Goal: Information Seeking & Learning: Learn about a topic

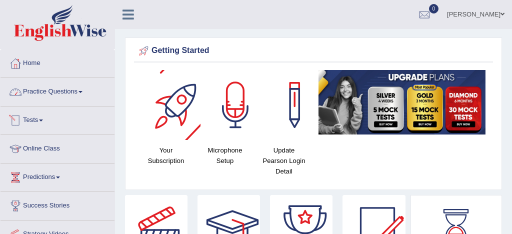
click at [59, 89] on link "Practice Questions" at bounding box center [58, 90] width 114 height 25
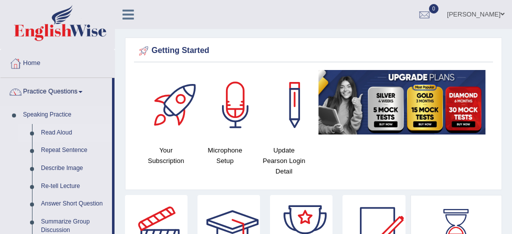
click at [69, 134] on link "Read Aloud" at bounding box center [75, 133] width 76 height 18
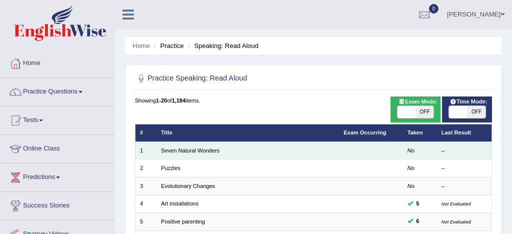
click at [229, 155] on td "Seven Natural Wonders" at bounding box center [248, 151] width 183 height 18
click at [219, 152] on link "Seven Natural Wonders" at bounding box center [190, 151] width 59 height 6
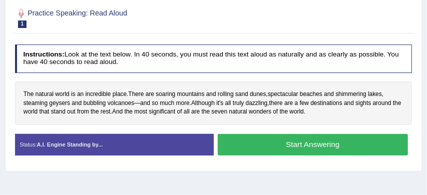
scroll to position [135, 0]
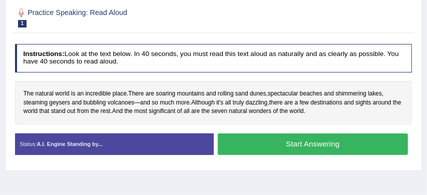
click at [290, 145] on button "Start Answering" at bounding box center [313, 145] width 190 height 22
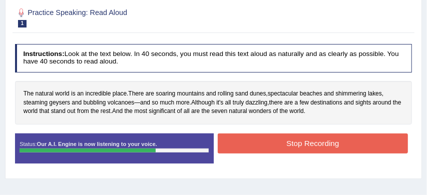
click at [299, 141] on button "Stop Recording" at bounding box center [313, 144] width 190 height 20
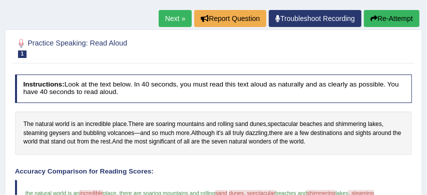
scroll to position [82, 0]
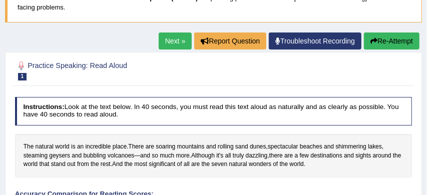
click at [391, 40] on button "Re-Attempt" at bounding box center [392, 41] width 56 height 17
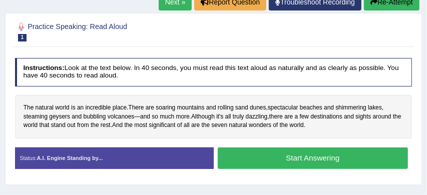
click at [309, 156] on button "Start Answering" at bounding box center [313, 159] width 190 height 22
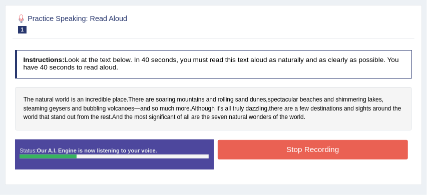
scroll to position [134, 0]
click at [317, 150] on button "Stop Recording" at bounding box center [313, 150] width 190 height 20
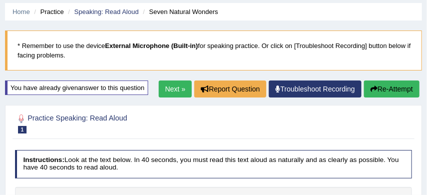
scroll to position [30, 0]
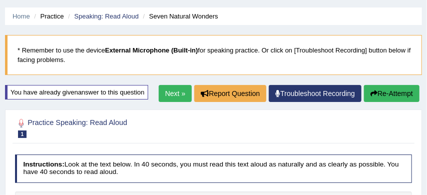
click at [168, 95] on link "Next »" at bounding box center [175, 93] width 33 height 17
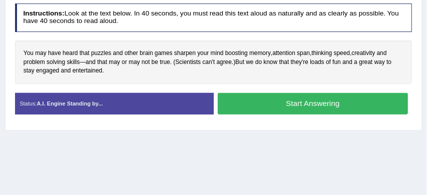
scroll to position [177, 0]
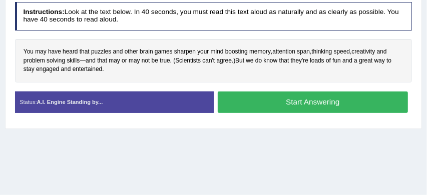
click at [276, 100] on button "Start Answering" at bounding box center [313, 103] width 190 height 22
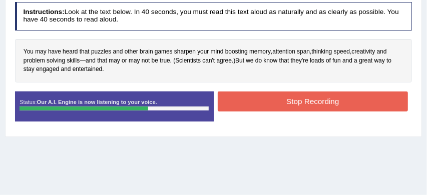
click at [284, 101] on button "Stop Recording" at bounding box center [313, 102] width 190 height 20
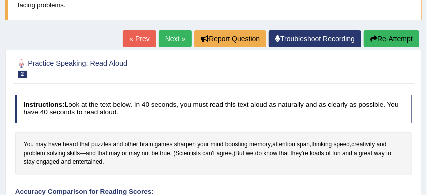
scroll to position [71, 0]
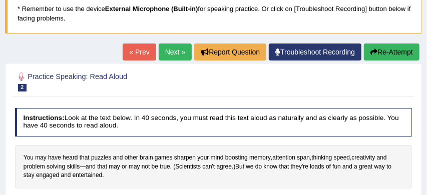
click at [391, 52] on button "Re-Attempt" at bounding box center [392, 52] width 56 height 17
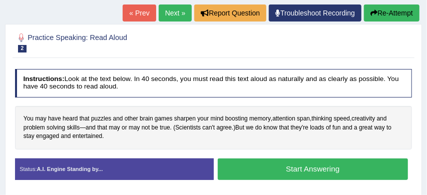
scroll to position [142, 0]
click at [320, 173] on button "Start Answering" at bounding box center [313, 170] width 190 height 22
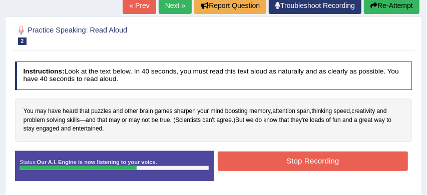
click at [283, 160] on button "Stop Recording" at bounding box center [313, 162] width 190 height 20
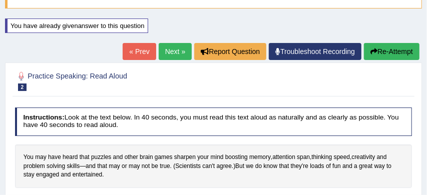
scroll to position [94, 0]
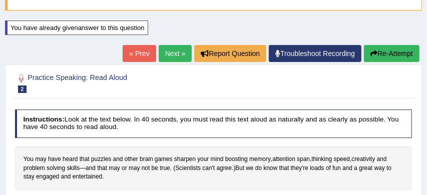
click at [168, 51] on link "Next »" at bounding box center [175, 53] width 33 height 17
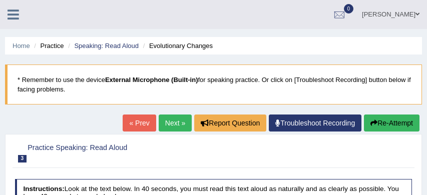
scroll to position [178, 0]
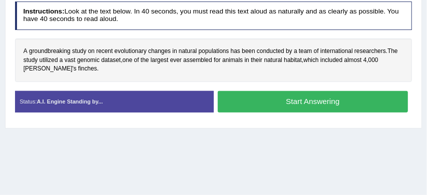
click at [292, 104] on button "Start Answering" at bounding box center [313, 102] width 190 height 22
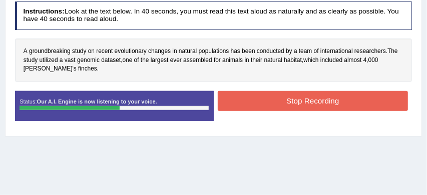
click at [297, 102] on button "Stop Recording" at bounding box center [313, 101] width 190 height 20
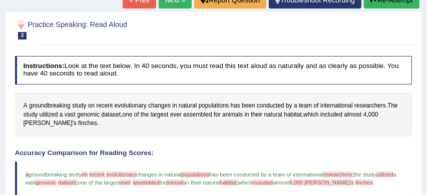
scroll to position [107, 0]
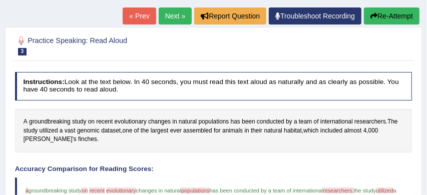
click at [394, 13] on button "Re-Attempt" at bounding box center [392, 16] width 56 height 17
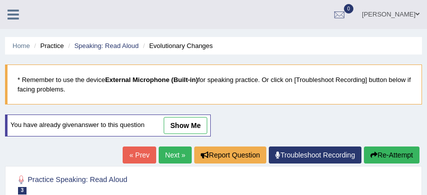
scroll to position [139, 0]
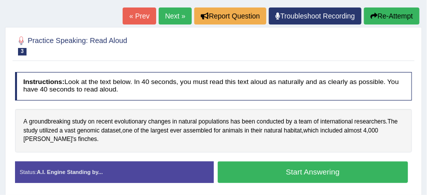
click at [139, 122] on span "evolutionary" at bounding box center [131, 122] width 32 height 9
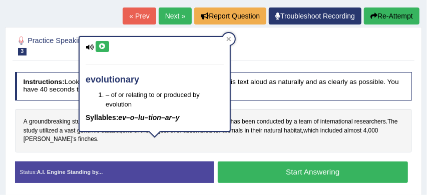
click at [265, 146] on div "A groundbreaking study on recent evolutionary changes in natural populations ha…" at bounding box center [213, 131] width 397 height 44
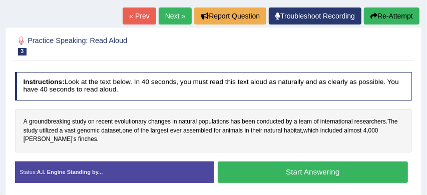
click at [284, 178] on button "Start Answering" at bounding box center [313, 173] width 190 height 22
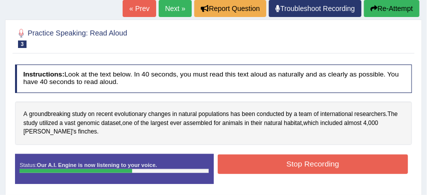
click at [294, 161] on button "Stop Recording" at bounding box center [313, 165] width 190 height 20
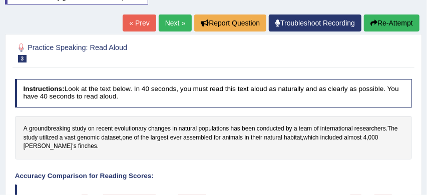
scroll to position [120, 0]
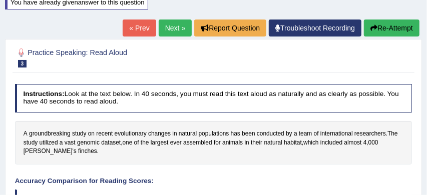
click at [391, 29] on button "Re-Attempt" at bounding box center [392, 28] width 56 height 17
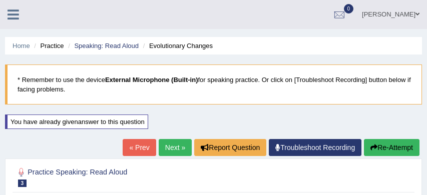
scroll to position [135, 0]
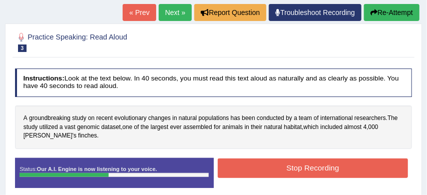
click at [291, 171] on button "Stop Recording" at bounding box center [313, 169] width 190 height 20
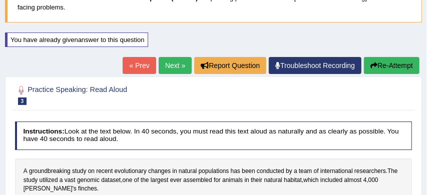
scroll to position [77, 0]
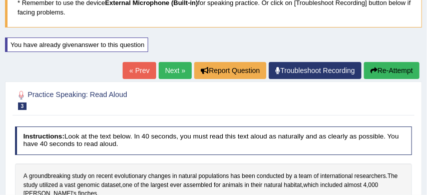
click at [165, 68] on link "Next »" at bounding box center [175, 70] width 33 height 17
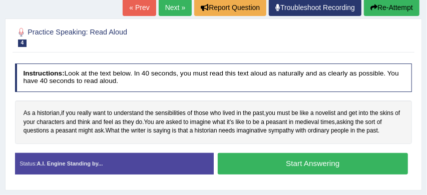
scroll to position [133, 0]
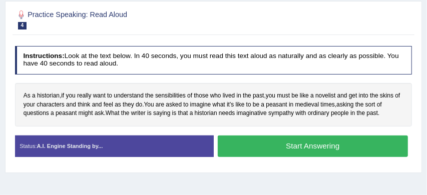
click at [314, 150] on button "Start Answering" at bounding box center [313, 147] width 190 height 22
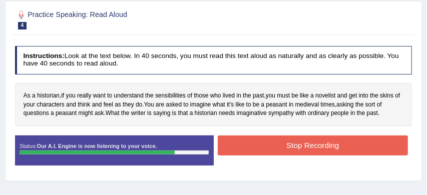
click at [325, 148] on button "Stop Recording" at bounding box center [313, 146] width 190 height 20
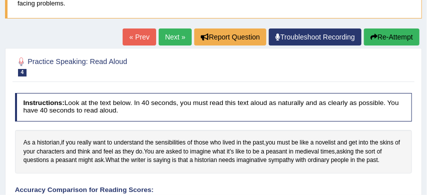
scroll to position [81, 0]
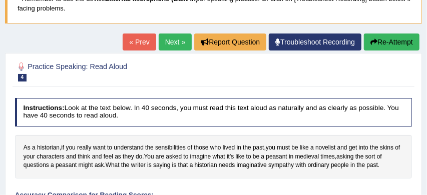
click at [389, 42] on button "Re-Attempt" at bounding box center [392, 42] width 56 height 17
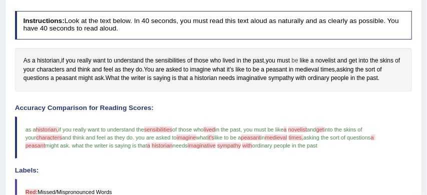
scroll to position [175, 0]
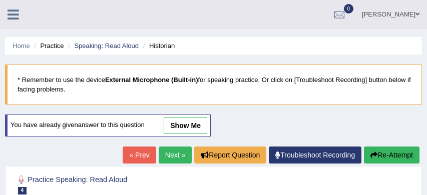
scroll to position [207, 0]
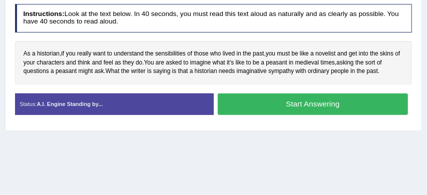
click at [316, 106] on button "Start Answering" at bounding box center [313, 105] width 190 height 22
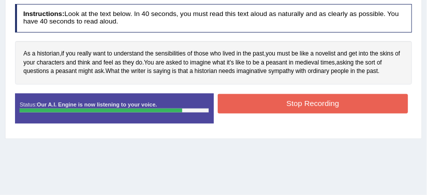
click at [314, 103] on button "Stop Recording" at bounding box center [313, 104] width 190 height 20
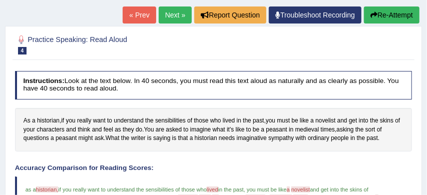
scroll to position [113, 0]
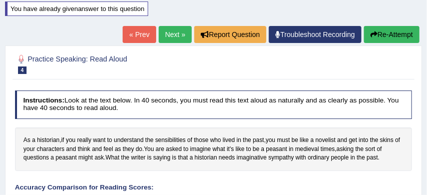
click at [167, 35] on link "Next »" at bounding box center [175, 34] width 33 height 17
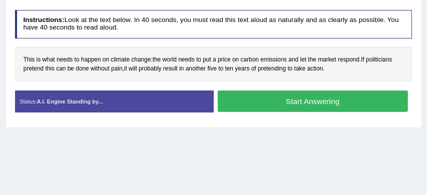
scroll to position [173, 0]
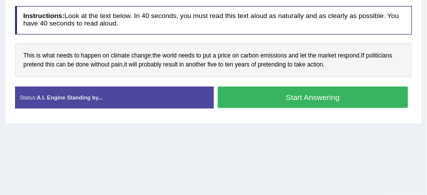
click at [312, 96] on button "Start Answering" at bounding box center [313, 98] width 190 height 22
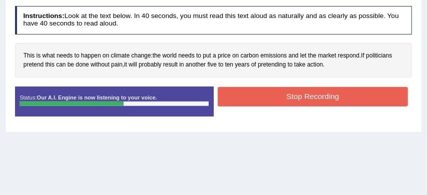
click at [306, 95] on button "Stop Recording" at bounding box center [313, 97] width 190 height 20
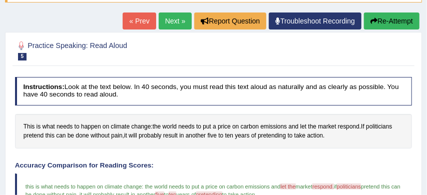
scroll to position [101, 0]
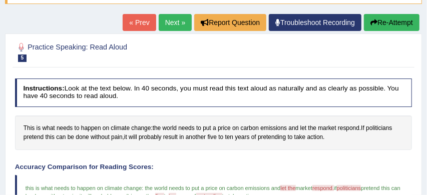
click at [395, 24] on button "Re-Attempt" at bounding box center [392, 22] width 56 height 17
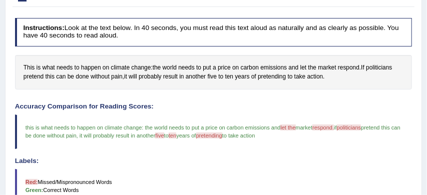
scroll to position [161, 0]
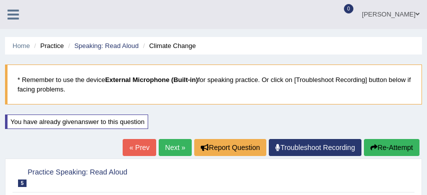
scroll to position [161, 0]
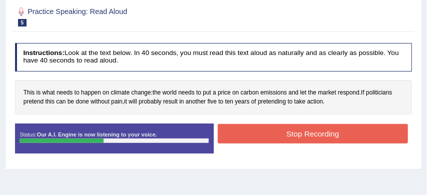
click at [296, 134] on button "Stop Recording" at bounding box center [313, 134] width 190 height 20
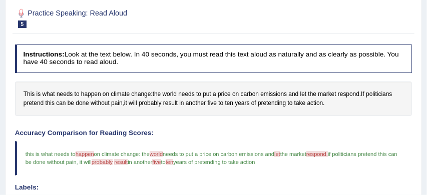
scroll to position [15, 0]
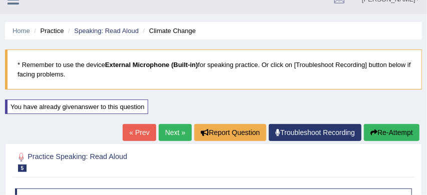
click at [385, 131] on button "Re-Attempt" at bounding box center [392, 132] width 56 height 17
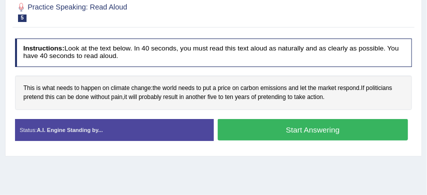
click at [349, 133] on button "Start Answering" at bounding box center [313, 130] width 190 height 22
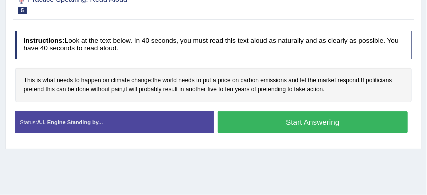
scroll to position [165, 0]
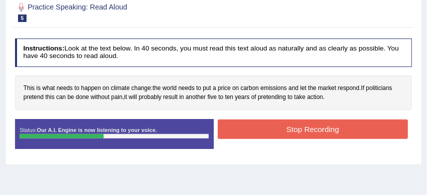
click at [349, 133] on button "Stop Recording" at bounding box center [313, 130] width 190 height 20
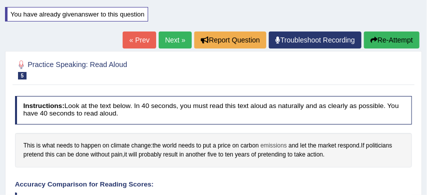
scroll to position [107, 0]
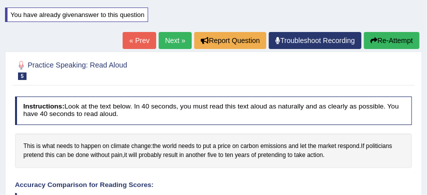
click at [173, 43] on link "Next »" at bounding box center [175, 40] width 33 height 17
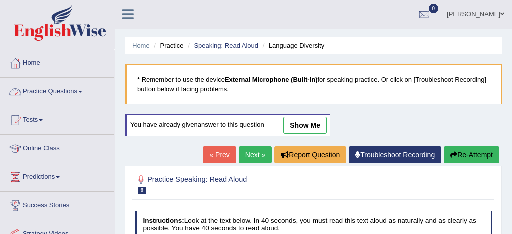
click at [55, 92] on link "Practice Questions" at bounding box center [58, 90] width 114 height 25
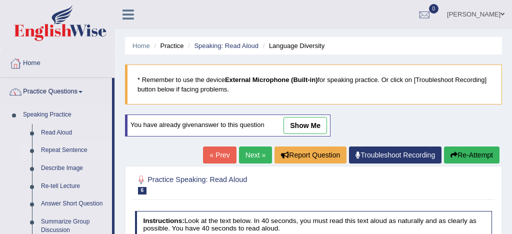
click at [75, 152] on link "Repeat Sentence" at bounding box center [75, 151] width 76 height 18
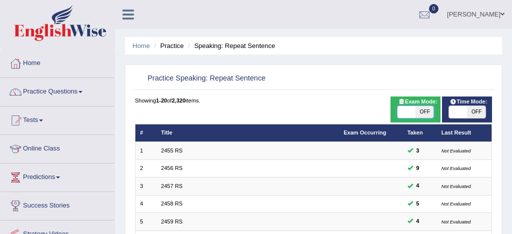
click at [405, 111] on span at bounding box center [407, 112] width 18 height 12
checkbox input "true"
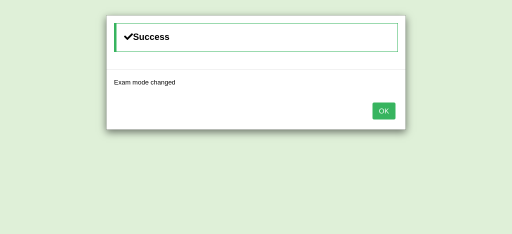
click at [381, 114] on button "OK" at bounding box center [384, 111] width 23 height 17
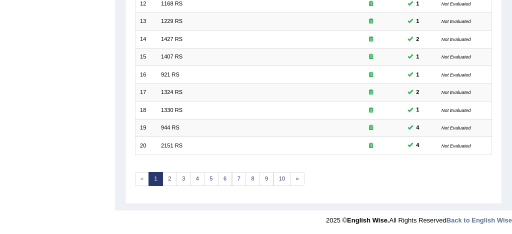
scroll to position [342, 0]
click at [280, 176] on link "10" at bounding box center [283, 179] width 18 height 14
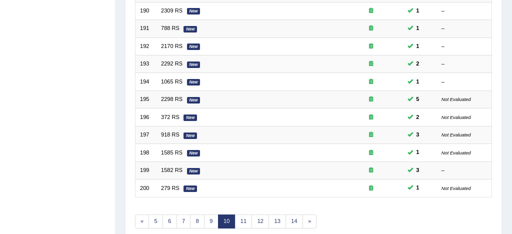
scroll to position [342, 0]
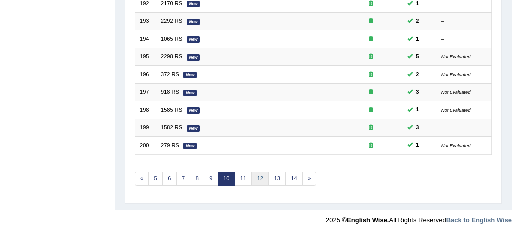
click at [258, 179] on link "12" at bounding box center [261, 179] width 18 height 14
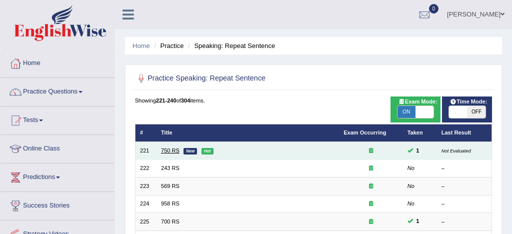
click at [170, 150] on link "750 RS" at bounding box center [170, 151] width 19 height 6
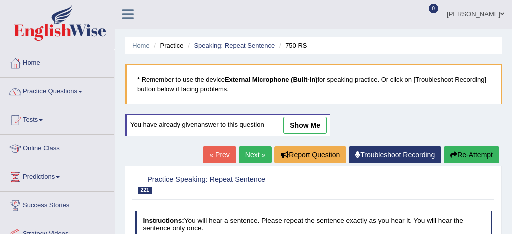
scroll to position [124, 0]
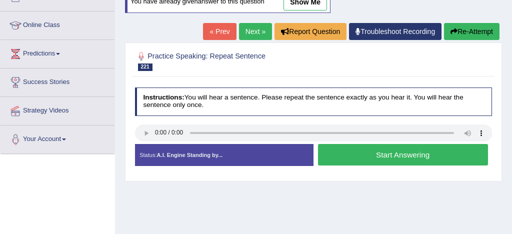
click at [391, 157] on button "Start Answering" at bounding box center [403, 155] width 170 height 22
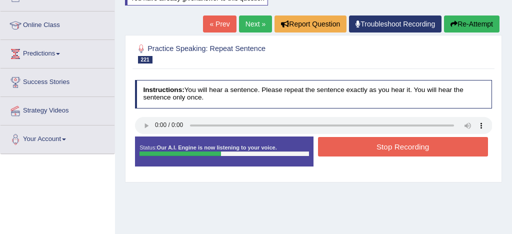
click at [409, 142] on button "Stop Recording" at bounding box center [403, 147] width 170 height 20
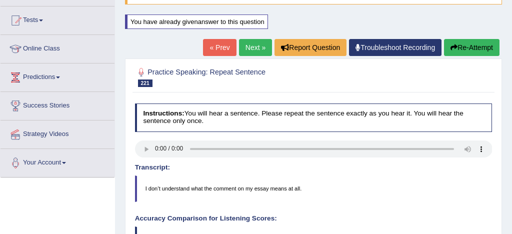
scroll to position [87, 0]
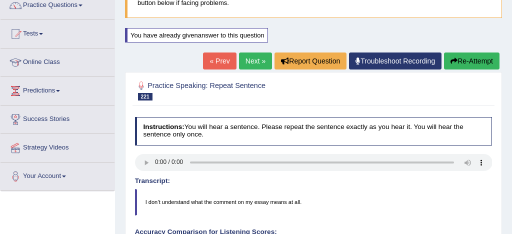
click at [244, 59] on link "Next »" at bounding box center [255, 61] width 33 height 17
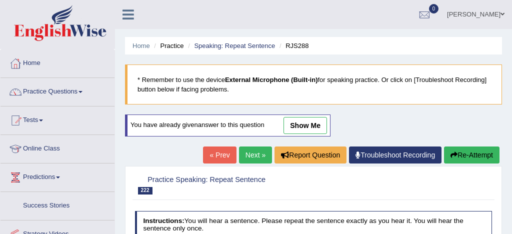
scroll to position [118, 0]
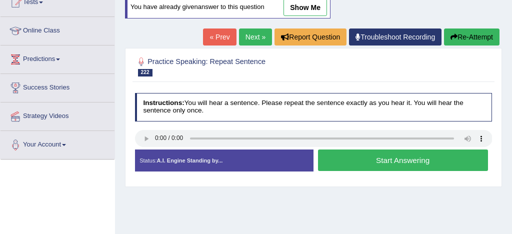
click at [386, 159] on button "Start Answering" at bounding box center [403, 161] width 170 height 22
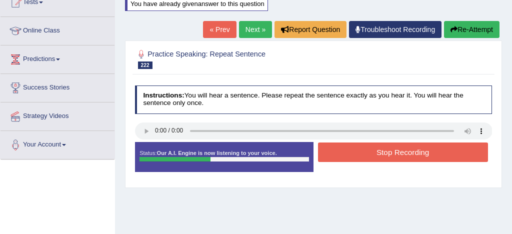
click at [386, 159] on button "Stop Recording" at bounding box center [403, 153] width 170 height 20
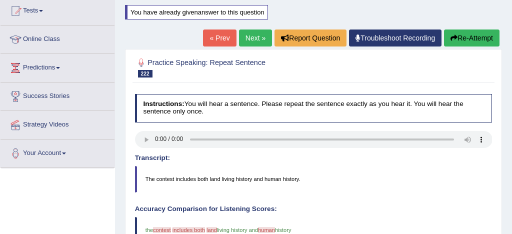
scroll to position [100, 0]
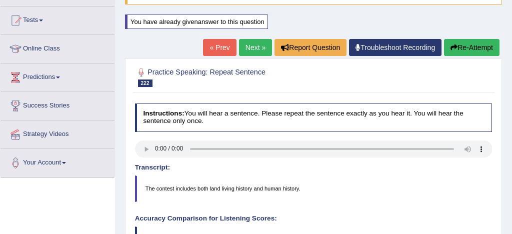
click at [248, 49] on link "Next »" at bounding box center [255, 47] width 33 height 17
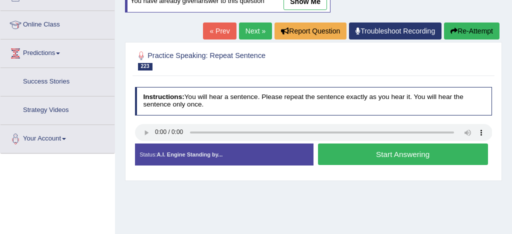
scroll to position [125, 0]
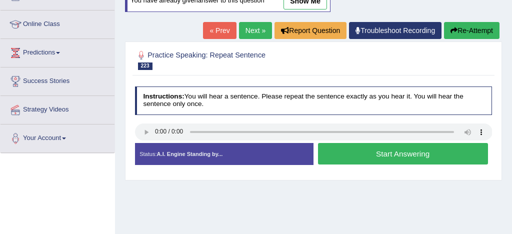
click at [386, 154] on button "Start Answering" at bounding box center [403, 154] width 170 height 22
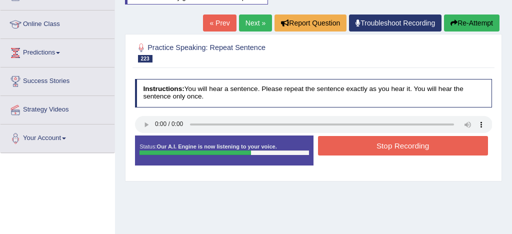
click at [386, 154] on button "Stop Recording" at bounding box center [403, 146] width 170 height 20
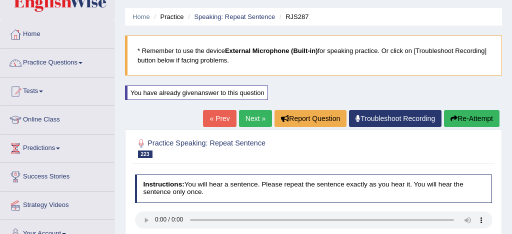
scroll to position [25, 0]
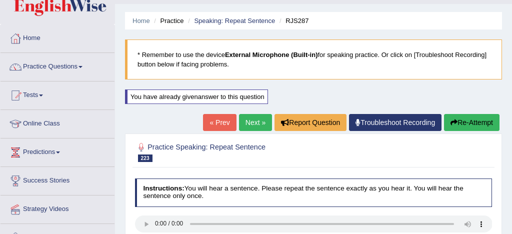
click at [471, 124] on button "Re-Attempt" at bounding box center [472, 122] width 56 height 17
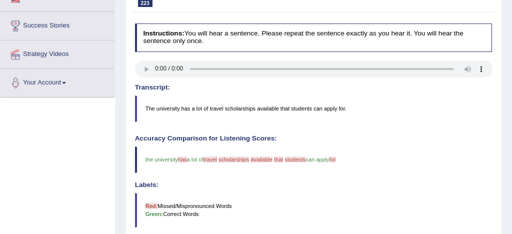
scroll to position [181, 0]
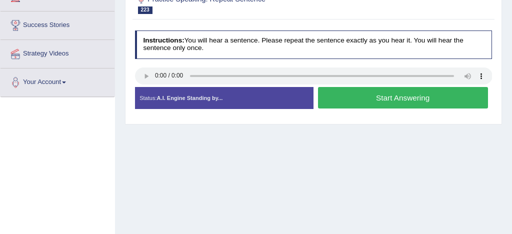
scroll to position [181, 0]
click at [402, 97] on button "Start Answering" at bounding box center [403, 98] width 170 height 22
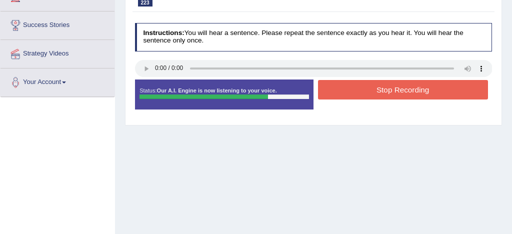
click at [404, 85] on button "Stop Recording" at bounding box center [403, 90] width 170 height 20
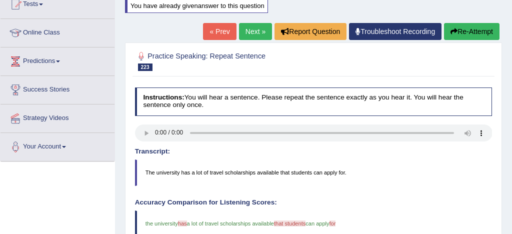
scroll to position [106, 0]
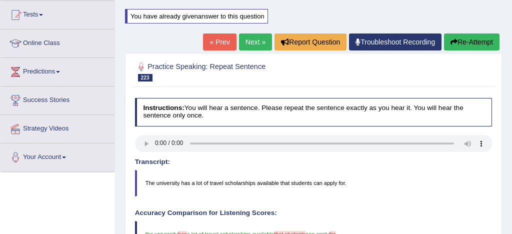
click at [247, 43] on link "Next »" at bounding box center [255, 42] width 33 height 17
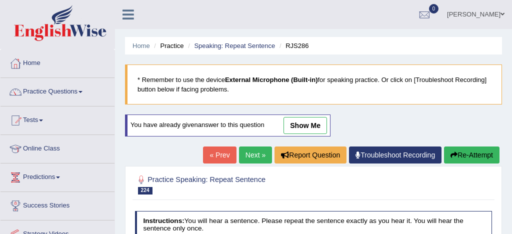
scroll to position [140, 0]
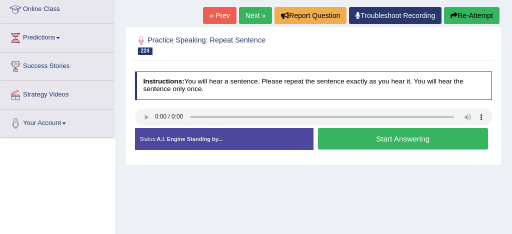
click at [373, 140] on button "Start Answering" at bounding box center [403, 139] width 170 height 22
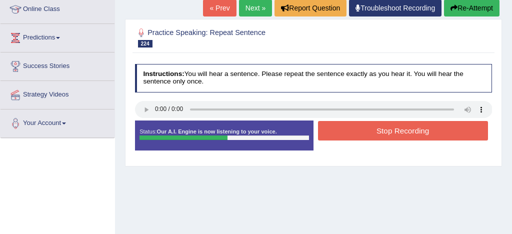
click at [401, 132] on button "Stop Recording" at bounding box center [403, 131] width 170 height 20
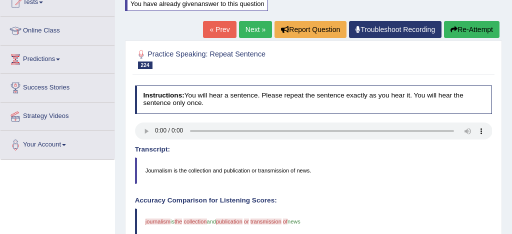
scroll to position [116, 0]
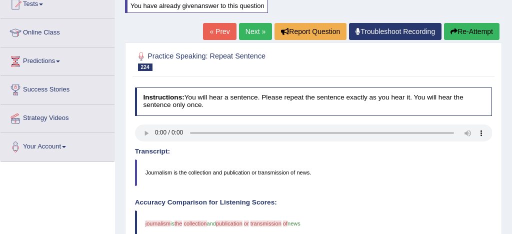
click at [484, 29] on button "Re-Attempt" at bounding box center [472, 31] width 56 height 17
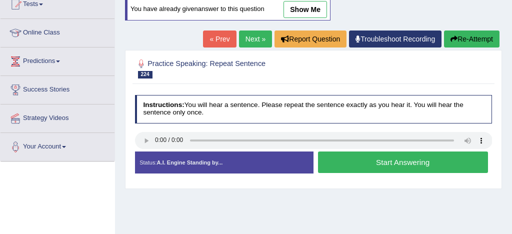
scroll to position [116, 0]
click at [399, 154] on button "Start Answering" at bounding box center [403, 163] width 170 height 22
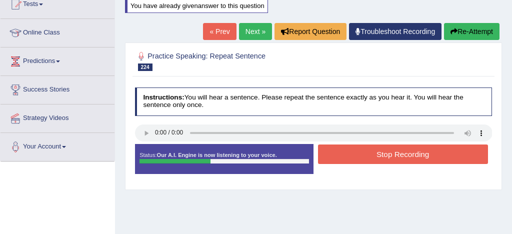
click at [399, 154] on button "Stop Recording" at bounding box center [403, 155] width 170 height 20
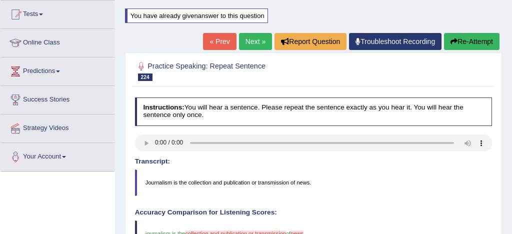
scroll to position [101, 0]
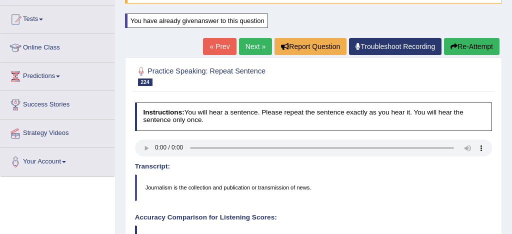
click at [478, 46] on button "Re-Attempt" at bounding box center [472, 46] width 56 height 17
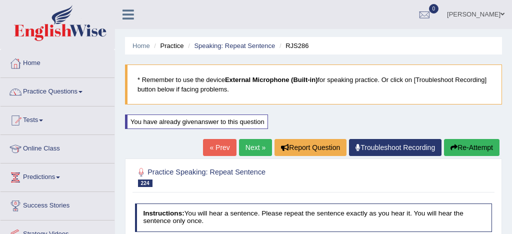
scroll to position [109, 0]
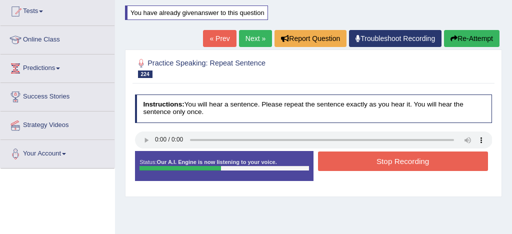
click at [414, 158] on button "Stop Recording" at bounding box center [403, 162] width 170 height 20
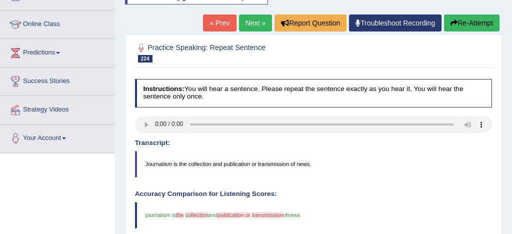
scroll to position [90, 0]
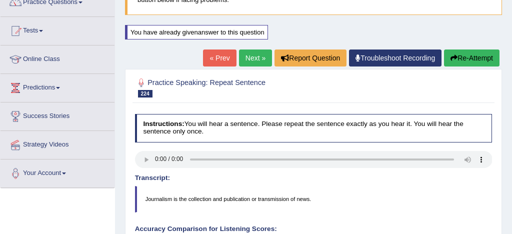
click at [246, 57] on link "Next »" at bounding box center [255, 58] width 33 height 17
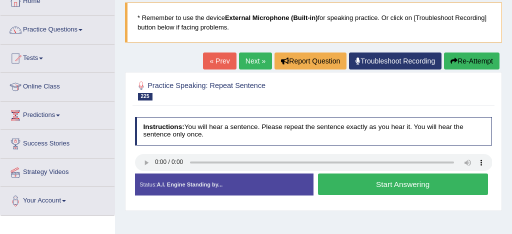
scroll to position [63, 0]
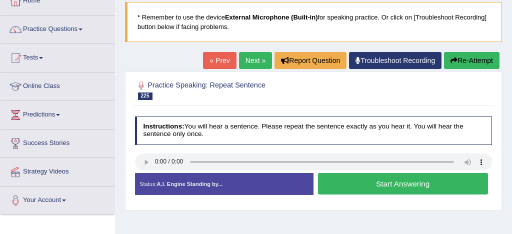
click at [365, 183] on button "Start Answering" at bounding box center [403, 184] width 170 height 22
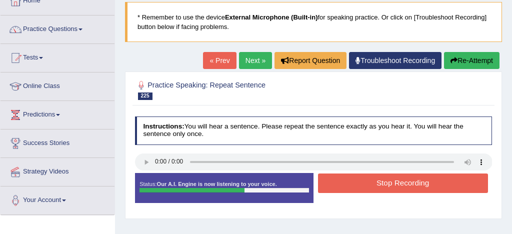
click at [390, 183] on button "Stop Recording" at bounding box center [403, 184] width 170 height 20
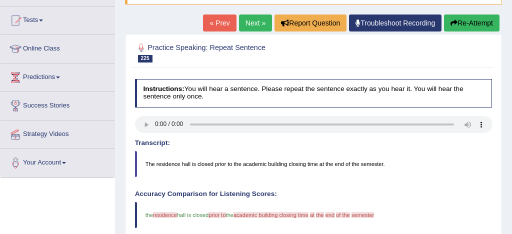
scroll to position [99, 0]
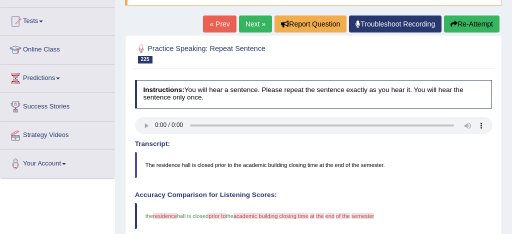
click at [478, 26] on button "Re-Attempt" at bounding box center [472, 24] width 56 height 17
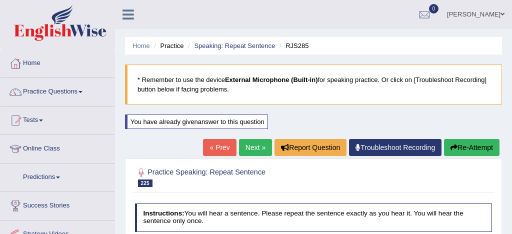
scroll to position [131, 0]
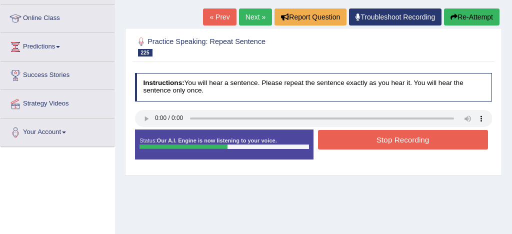
click at [413, 144] on button "Stop Recording" at bounding box center [403, 140] width 170 height 20
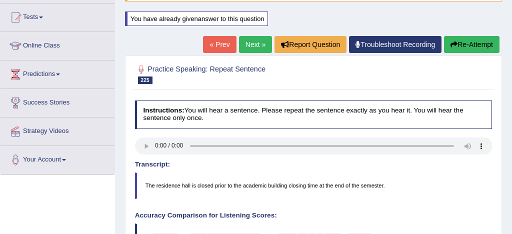
scroll to position [101, 0]
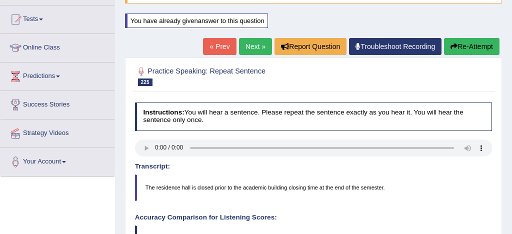
click at [483, 48] on button "Re-Attempt" at bounding box center [472, 46] width 56 height 17
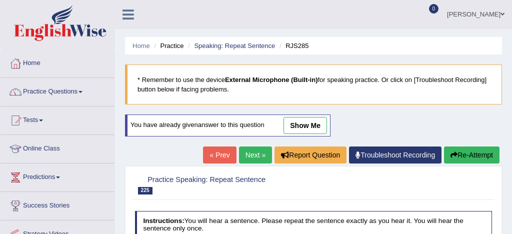
scroll to position [101, 0]
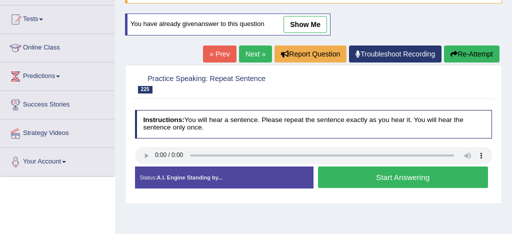
click at [418, 177] on button "Start Answering" at bounding box center [403, 178] width 170 height 22
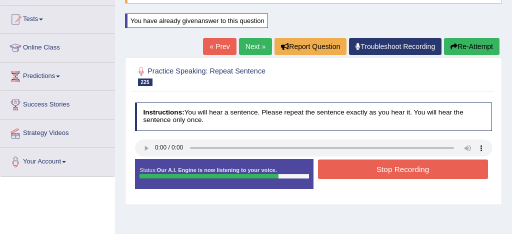
click at [418, 177] on button "Stop Recording" at bounding box center [403, 170] width 170 height 20
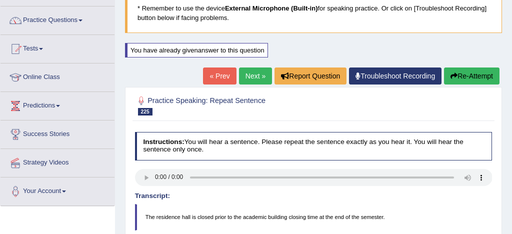
scroll to position [70, 0]
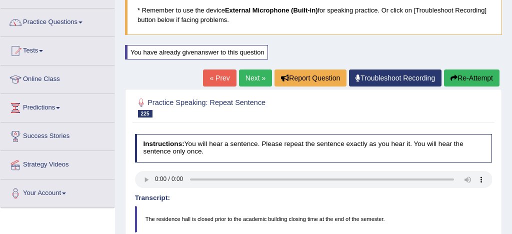
click at [250, 78] on link "Next »" at bounding box center [255, 78] width 33 height 17
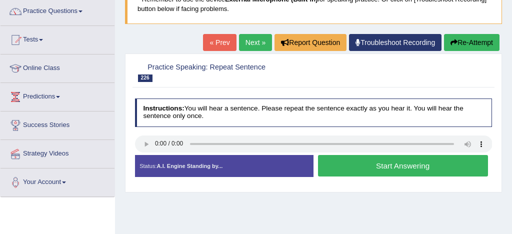
scroll to position [100, 0]
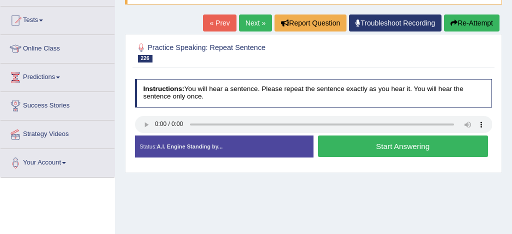
click at [374, 151] on button "Start Answering" at bounding box center [403, 147] width 170 height 22
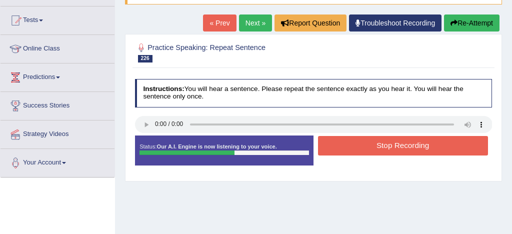
click at [374, 151] on button "Stop Recording" at bounding box center [403, 146] width 170 height 20
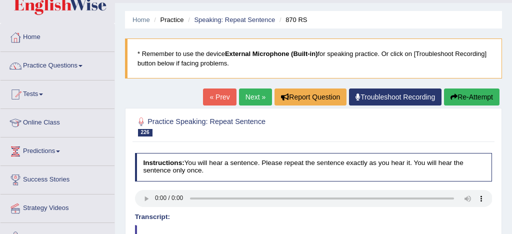
scroll to position [22, 0]
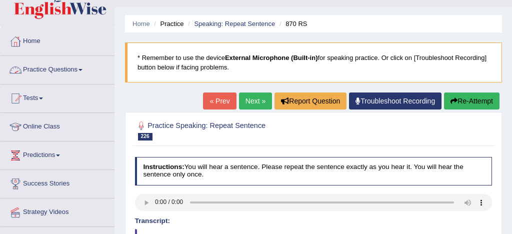
click at [71, 69] on link "Practice Questions" at bounding box center [58, 68] width 114 height 25
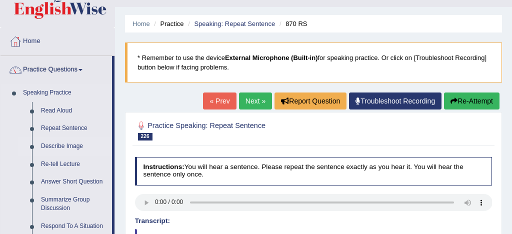
click at [66, 146] on link "Describe Image" at bounding box center [75, 147] width 76 height 18
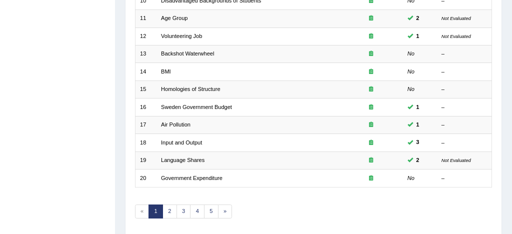
scroll to position [342, 0]
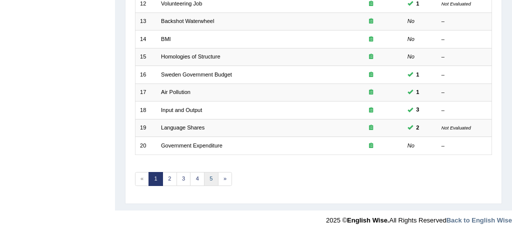
click at [211, 176] on link "5" at bounding box center [211, 179] width 15 height 14
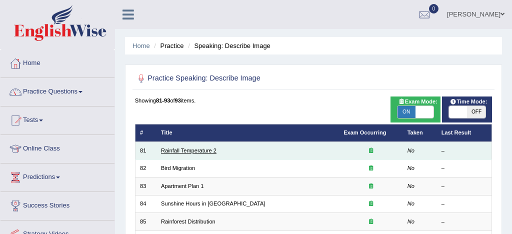
click at [201, 150] on link "Rainfall Temperature 2" at bounding box center [189, 151] width 56 height 6
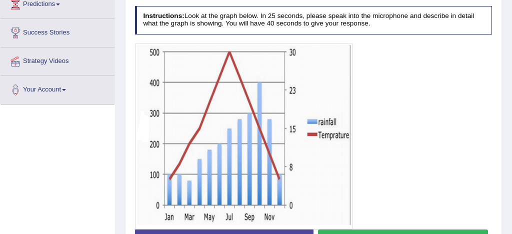
scroll to position [190, 0]
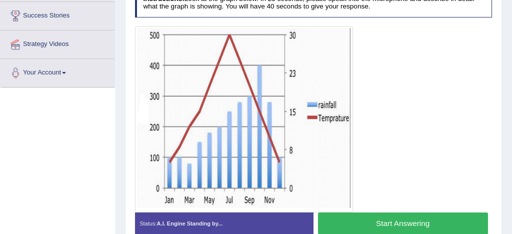
click at [386, 223] on button "Start Answering" at bounding box center [403, 224] width 170 height 22
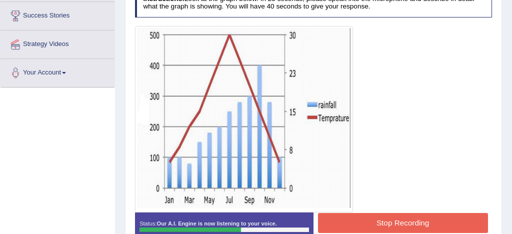
scroll to position [214, 0]
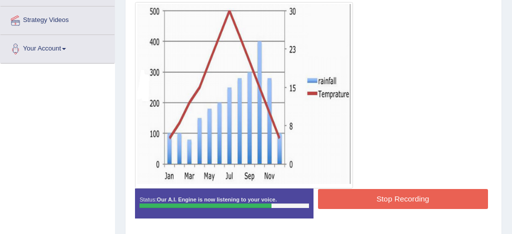
click at [426, 199] on button "Stop Recording" at bounding box center [403, 199] width 170 height 20
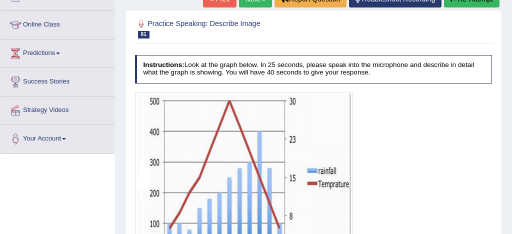
scroll to position [96, 0]
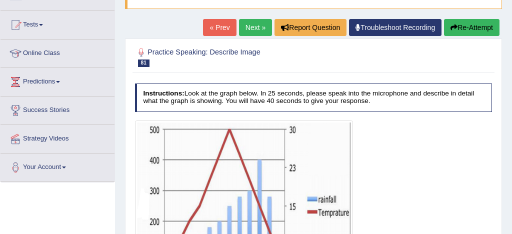
click at [253, 28] on link "Next »" at bounding box center [255, 27] width 33 height 17
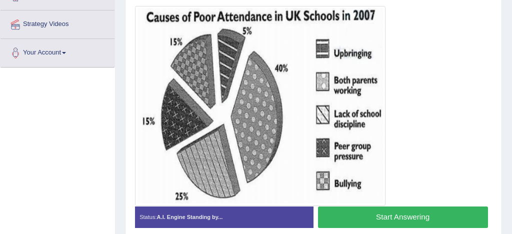
scroll to position [210, 0]
click at [386, 218] on button "Start Answering" at bounding box center [403, 218] width 170 height 22
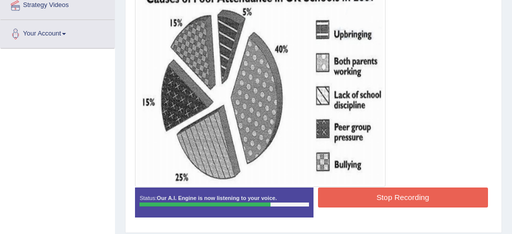
scroll to position [230, 0]
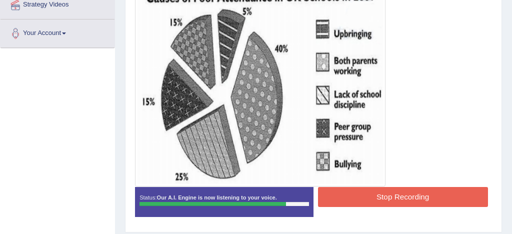
click at [421, 196] on button "Stop Recording" at bounding box center [403, 197] width 170 height 20
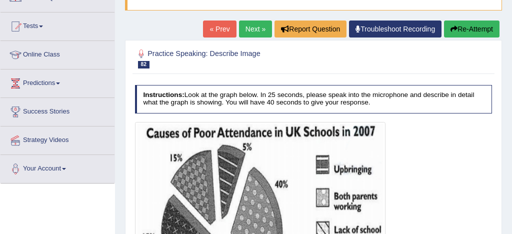
scroll to position [92, 0]
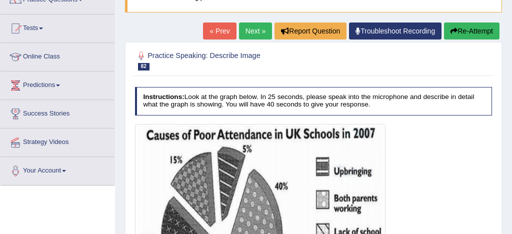
click at [467, 28] on button "Re-Attempt" at bounding box center [472, 31] width 56 height 17
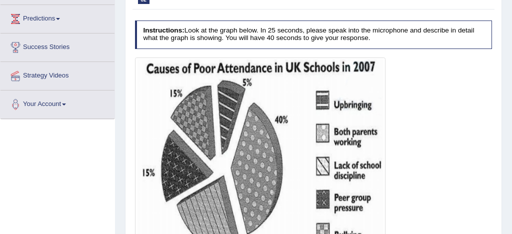
scroll to position [164, 0]
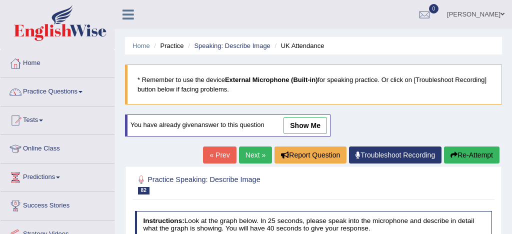
scroll to position [289, 0]
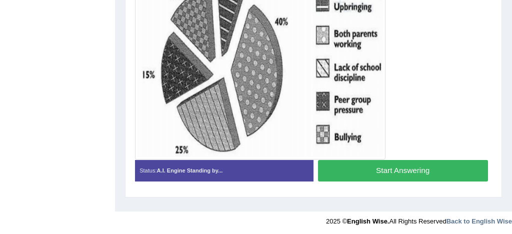
click at [399, 171] on button "Start Answering" at bounding box center [403, 171] width 170 height 22
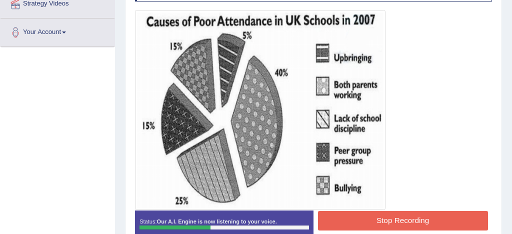
scroll to position [231, 0]
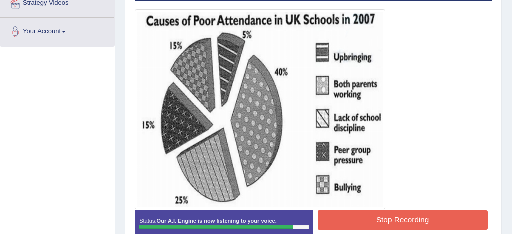
click at [417, 224] on button "Stop Recording" at bounding box center [403, 221] width 170 height 20
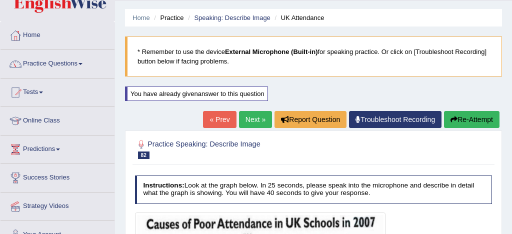
scroll to position [4, 0]
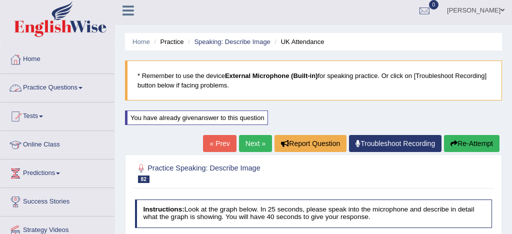
click at [68, 86] on link "Practice Questions" at bounding box center [58, 86] width 114 height 25
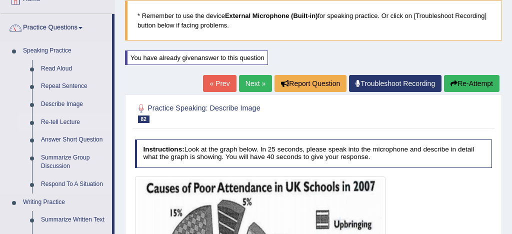
scroll to position [70, 0]
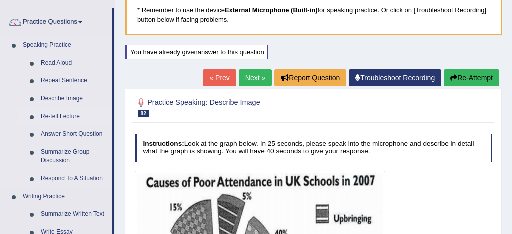
click at [73, 117] on link "Re-tell Lecture" at bounding box center [75, 117] width 76 height 18
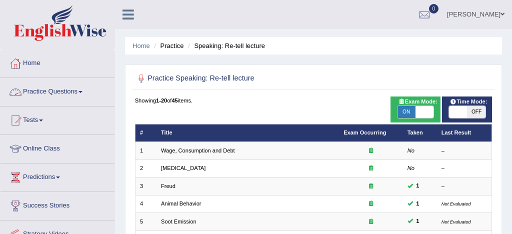
click at [66, 93] on link "Practice Questions" at bounding box center [58, 90] width 114 height 25
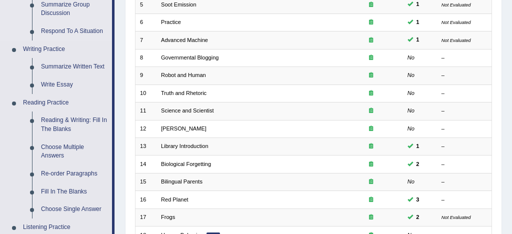
scroll to position [218, 0]
click at [94, 122] on link "Reading & Writing: Fill In The Blanks" at bounding box center [75, 124] width 76 height 27
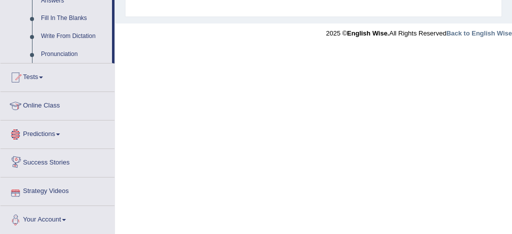
scroll to position [587, 0]
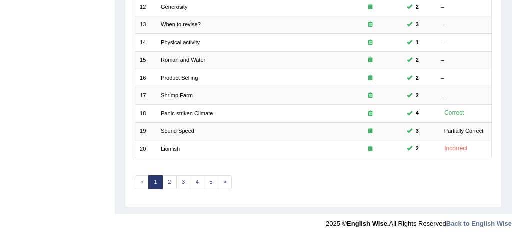
scroll to position [342, 0]
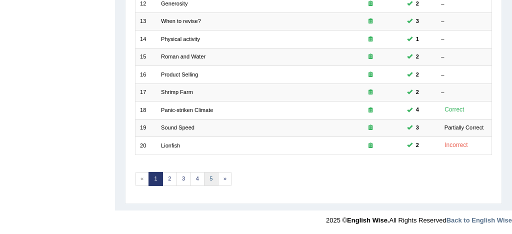
click at [211, 177] on link "5" at bounding box center [211, 179] width 15 height 14
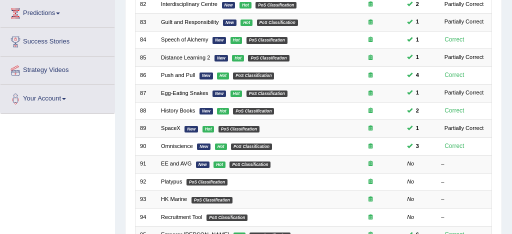
scroll to position [165, 0]
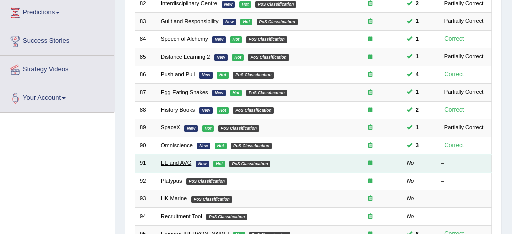
click at [182, 164] on link "EE and AVG" at bounding box center [176, 163] width 31 height 6
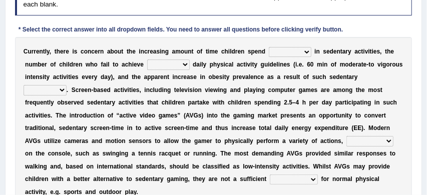
scroll to position [144, 0]
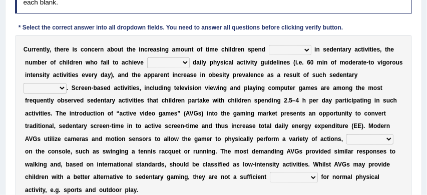
click at [307, 49] on select "enamored employed enclosed engaged" at bounding box center [290, 50] width 43 height 10
select select "engaged"
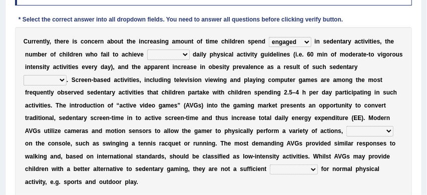
scroll to position [154, 0]
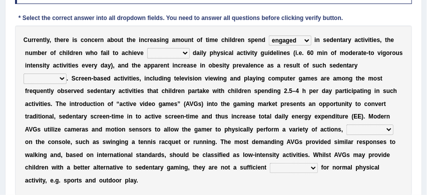
click at [186, 52] on select "minimized minimum minute minginess" at bounding box center [168, 53] width 43 height 10
select select "minimum"
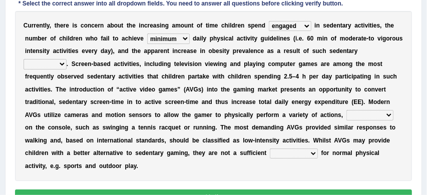
scroll to position [179, 0]
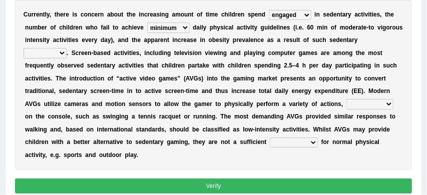
click at [67, 48] on select "benefits benefactor behavior besides" at bounding box center [45, 53] width 43 height 10
select select "behavior"
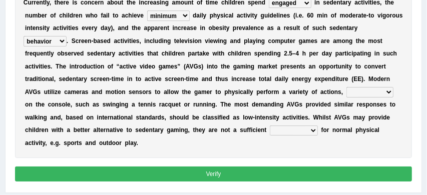
scroll to position [195, 0]
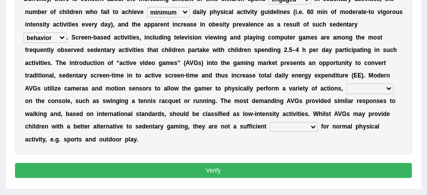
click at [350, 89] on select "framed dependent absolutely materialized" at bounding box center [369, 89] width 47 height 10
select select "dependent"
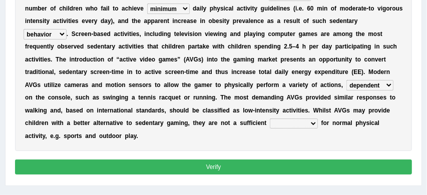
scroll to position [199, 0]
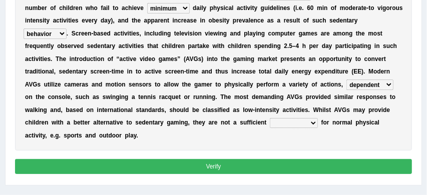
click at [288, 123] on select "replaces replaced replacement replacing" at bounding box center [294, 123] width 48 height 10
select select "replacing"
click at [263, 168] on button "Verify" at bounding box center [213, 166] width 397 height 15
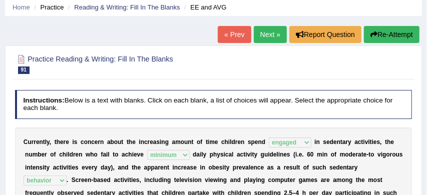
scroll to position [31, 0]
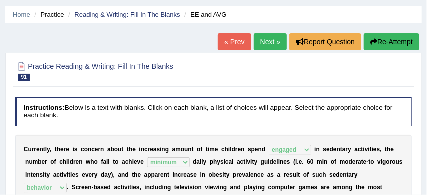
click at [268, 44] on link "Next »" at bounding box center [270, 42] width 33 height 17
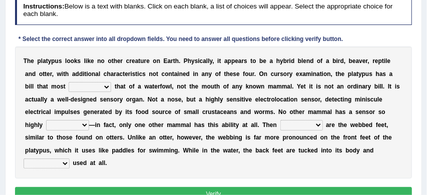
scroll to position [136, 0]
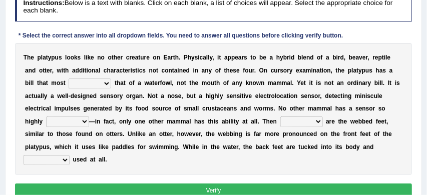
click at [97, 83] on select "say looks resembles likely" at bounding box center [90, 84] width 43 height 10
select select "resembles"
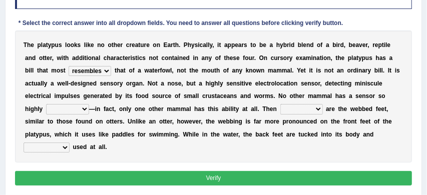
scroll to position [155, 0]
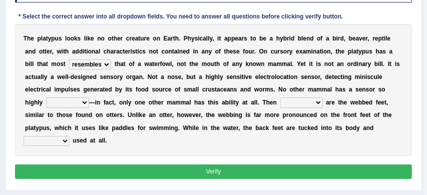
click at [84, 104] on select "installed developed pervasive dependent" at bounding box center [67, 103] width 43 height 10
select select "dependent"
click at [317, 102] on select "so as their there" at bounding box center [301, 103] width 43 height 10
click at [317, 101] on select "so as their there" at bounding box center [301, 103] width 43 height 10
click at [317, 102] on select "so as their there" at bounding box center [301, 103] width 43 height 10
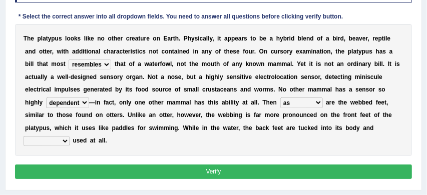
click at [316, 102] on select "so as their there" at bounding box center [301, 103] width 43 height 10
select select "there"
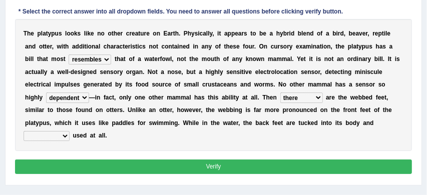
click at [64, 136] on select "purportedly hardly legged lagged" at bounding box center [47, 136] width 46 height 10
select select "purportedly"
click at [147, 165] on button "Verify" at bounding box center [213, 167] width 397 height 15
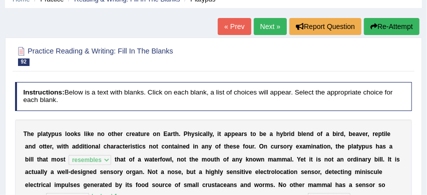
scroll to position [38, 0]
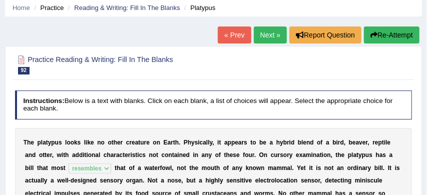
click at [390, 38] on button "Re-Attempt" at bounding box center [392, 35] width 56 height 17
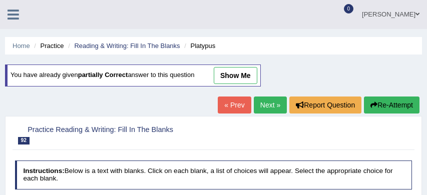
scroll to position [137, 0]
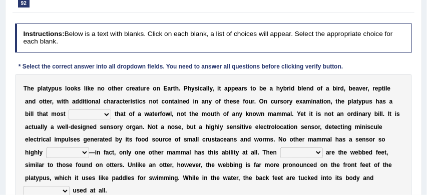
click at [96, 116] on select "say looks resembles likely" at bounding box center [90, 115] width 43 height 10
select select "resembles"
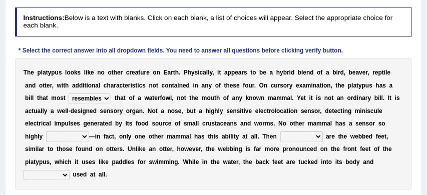
click at [316, 137] on select "so as their there" at bounding box center [301, 137] width 43 height 10
select select "there"
click at [64, 175] on select "purportedly hardly legged lagged" at bounding box center [47, 175] width 46 height 10
select select "hardly"
click at [84, 136] on select "installed developed pervasive dependent" at bounding box center [67, 137] width 43 height 10
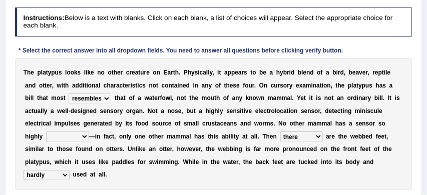
select select "developed"
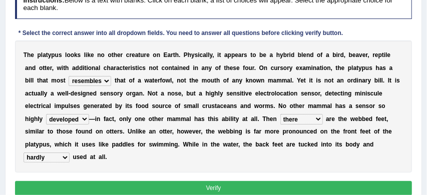
click at [187, 192] on button "Verify" at bounding box center [213, 188] width 397 height 15
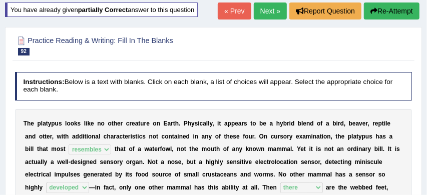
scroll to position [57, 0]
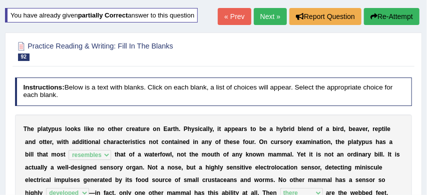
click at [392, 18] on button "Re-Attempt" at bounding box center [392, 16] width 56 height 17
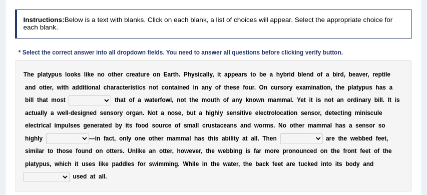
scroll to position [152, 0]
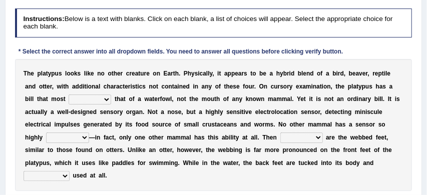
click at [96, 101] on select "say looks resembles likely" at bounding box center [90, 100] width 43 height 10
select select "resembles"
click at [85, 139] on select "installed developed pervasive dependent" at bounding box center [67, 138] width 43 height 10
select select "developed"
click at [318, 138] on select "so as their there" at bounding box center [301, 138] width 43 height 10
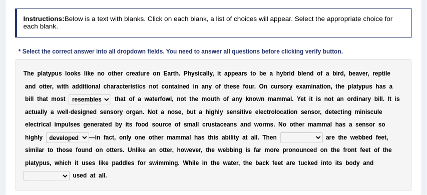
select select "there"
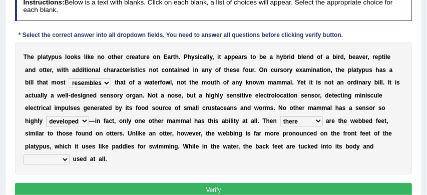
scroll to position [170, 0]
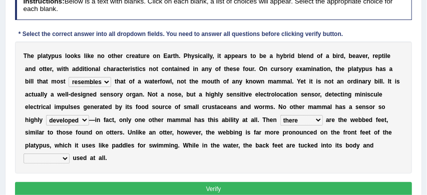
click at [65, 159] on select "purportedly hardly legged lagged" at bounding box center [47, 159] width 46 height 10
select select "hardly"
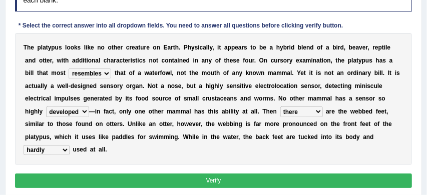
click at [217, 180] on button "Verify" at bounding box center [213, 181] width 397 height 15
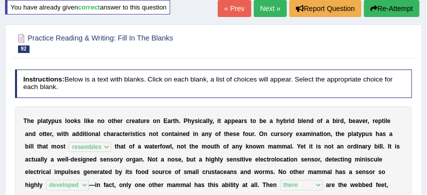
scroll to position [59, 0]
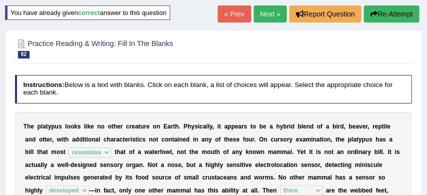
click at [267, 14] on link "Next »" at bounding box center [270, 14] width 33 height 17
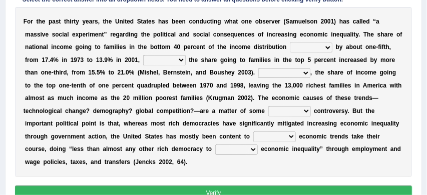
scroll to position [175, 0]
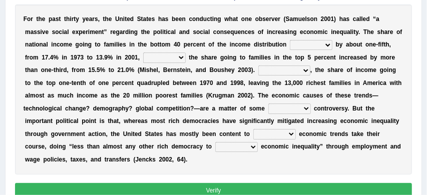
click at [328, 45] on select "spurned spurred declined raised" at bounding box center [311, 45] width 43 height 10
select select "raised"
click at [183, 57] on select "therefore however since while" at bounding box center [164, 58] width 43 height 10
select select "therefore"
click at [306, 70] on select "Accordingly Meanwhile Nevertheless Consequently" at bounding box center [284, 71] width 52 height 10
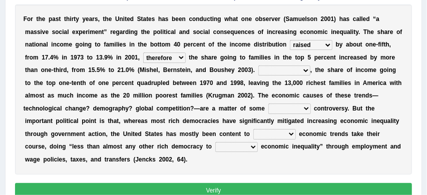
select select "Accordingly"
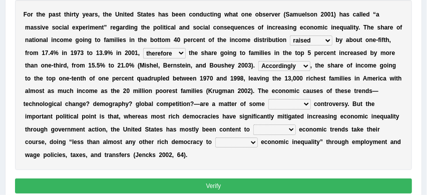
scroll to position [180, 0]
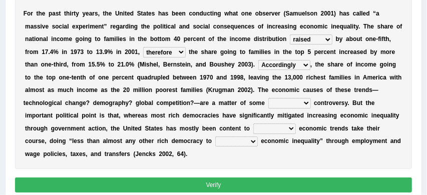
click at [307, 104] on select "scholarly childish archaic banking" at bounding box center [289, 103] width 43 height 10
select select "archaic"
click at [291, 128] on select "the let commit default" at bounding box center [274, 129] width 43 height 10
click at [293, 128] on select "the let commit default" at bounding box center [274, 129] width 43 height 10
select select "the"
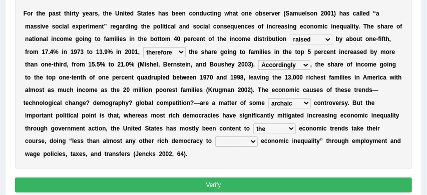
click at [254, 142] on select "abolish flounder limit nurture" at bounding box center [236, 142] width 43 height 10
select select "limit"
click at [238, 183] on button "Verify" at bounding box center [213, 185] width 397 height 15
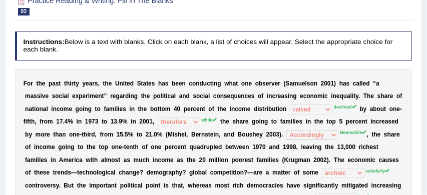
scroll to position [69, 0]
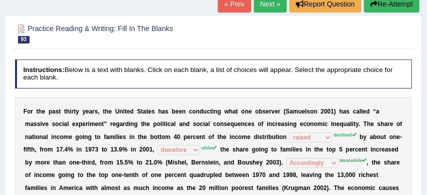
click at [389, 5] on button "Re-Attempt" at bounding box center [392, 3] width 56 height 17
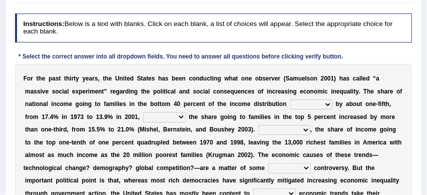
scroll to position [149, 0]
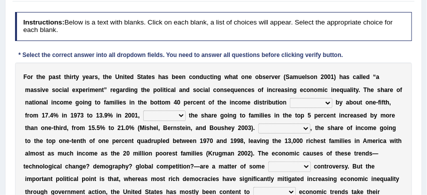
click at [328, 103] on select "spurned spurred declined raised" at bounding box center [311, 103] width 43 height 10
select select "declined"
click at [182, 115] on select "therefore however since while" at bounding box center [164, 116] width 43 height 10
select select "while"
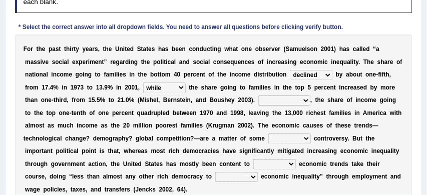
scroll to position [177, 0]
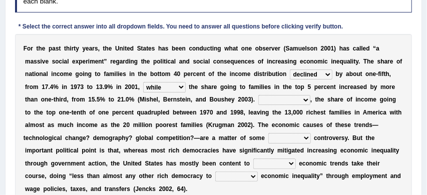
click at [308, 100] on select "Accordingly Meanwhile Nevertheless Consequently" at bounding box center [284, 100] width 52 height 10
select select "Meanwhile"
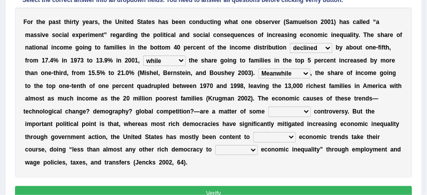
scroll to position [205, 0]
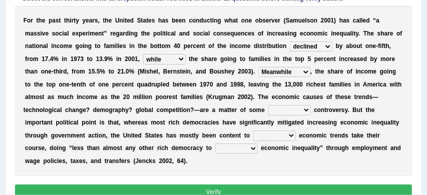
click at [305, 110] on select "scholarly childish archaic banking" at bounding box center [289, 110] width 43 height 10
select select "banking"
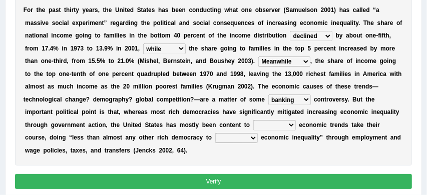
click at [254, 138] on select "abolish flounder limit nurture" at bounding box center [236, 138] width 43 height 10
select select "limit"
click at [293, 123] on select "the let commit default" at bounding box center [274, 125] width 43 height 10
select select "let"
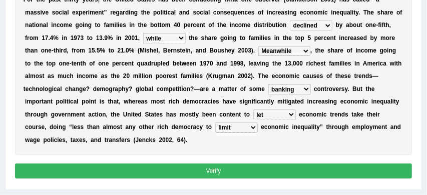
click at [308, 172] on button "Verify" at bounding box center [213, 171] width 397 height 15
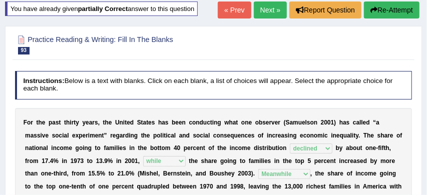
scroll to position [61, 0]
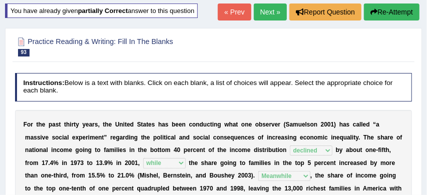
click at [264, 14] on link "Next »" at bounding box center [270, 12] width 33 height 17
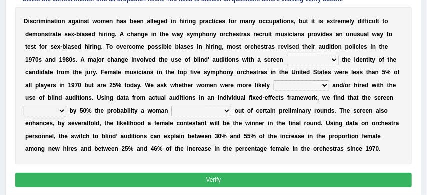
scroll to position [173, 0]
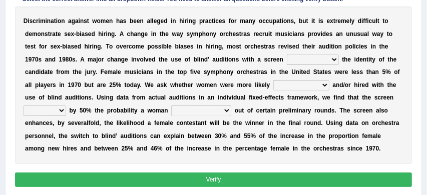
click at [334, 61] on select "to forego to conceal apprehending formation of" at bounding box center [313, 60] width 52 height 10
select select "formation of"
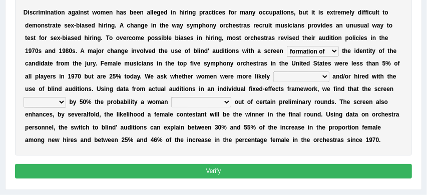
scroll to position [182, 0]
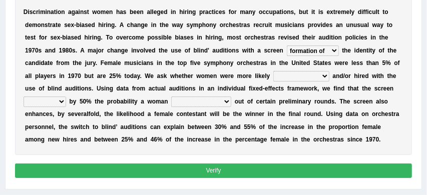
click at [325, 75] on select "winning on the run to be advanced spearheading" at bounding box center [301, 76] width 56 height 10
select select "to be advanced"
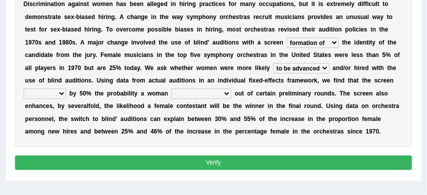
scroll to position [190, 0]
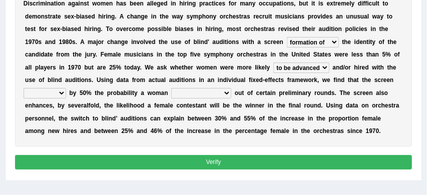
click at [64, 95] on select "limits presumes longevity increases" at bounding box center [45, 93] width 43 height 10
select select "increases"
click at [229, 94] on select "will be advanced will lead sing personified has to be" at bounding box center [201, 93] width 60 height 10
select select "will be advanced"
click at [265, 163] on button "Verify" at bounding box center [213, 162] width 397 height 15
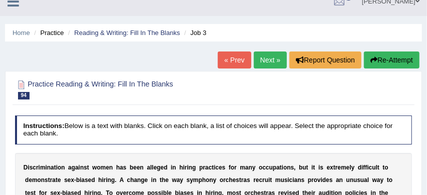
scroll to position [0, 0]
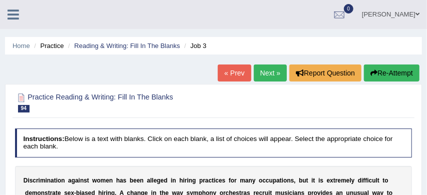
click at [267, 71] on link "Next »" at bounding box center [270, 73] width 33 height 17
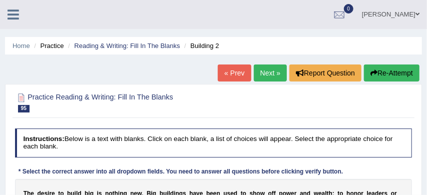
scroll to position [330, 0]
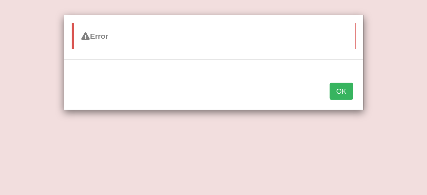
click at [344, 94] on button "OK" at bounding box center [341, 91] width 23 height 17
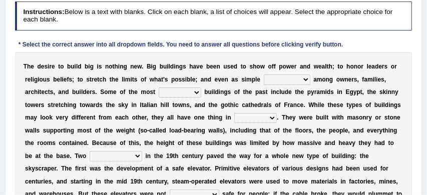
scroll to position [127, 0]
